Goal: Check status: Check status

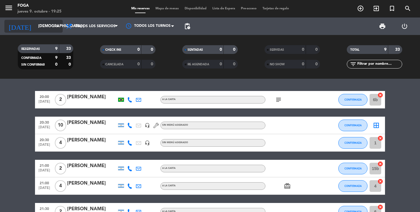
click at [43, 26] on input "[DEMOGRAPHIC_DATA] [DATE]" at bounding box center [60, 26] width 51 height 11
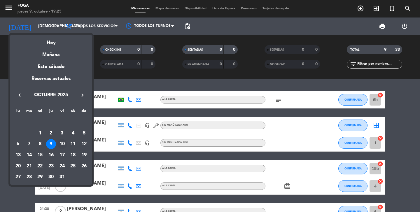
click at [59, 147] on div "10" at bounding box center [62, 144] width 10 height 10
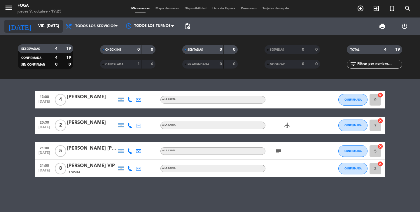
click at [53, 27] on input "vie. [DATE]" at bounding box center [60, 26] width 51 height 11
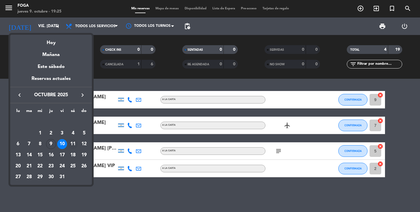
click at [73, 146] on div "11" at bounding box center [73, 144] width 10 height 10
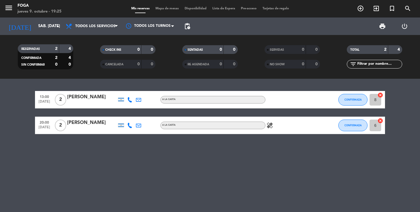
click at [47, 19] on div "[DATE] sáb. [DATE] arrow_drop_down" at bounding box center [33, 27] width 58 height 18
click at [47, 26] on input "sáb. [DATE]" at bounding box center [60, 26] width 51 height 11
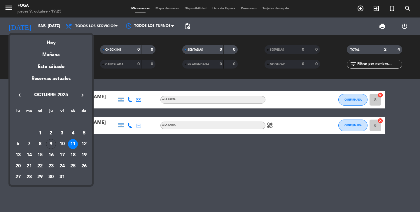
click at [109, 158] on div at bounding box center [210, 106] width 420 height 212
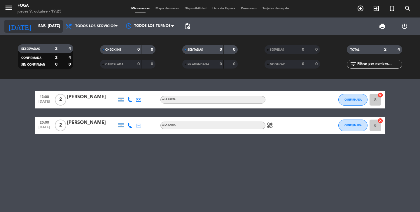
click at [50, 29] on input "sáb. [DATE]" at bounding box center [60, 26] width 51 height 11
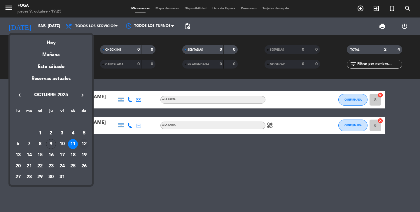
click at [83, 145] on div "12" at bounding box center [84, 144] width 10 height 10
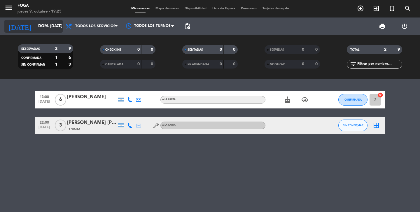
click at [43, 32] on div "[DATE] dom. [DATE] arrow_drop_down" at bounding box center [33, 26] width 58 height 13
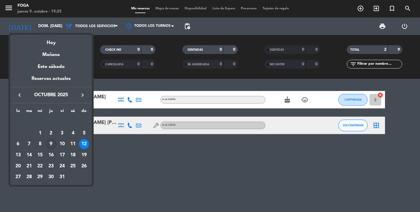
click at [52, 143] on div "9" at bounding box center [51, 144] width 10 height 10
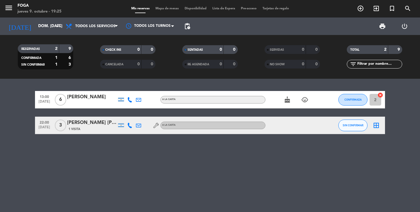
type input "[DEMOGRAPHIC_DATA] [DATE]"
